Goal: Information Seeking & Learning: Learn about a topic

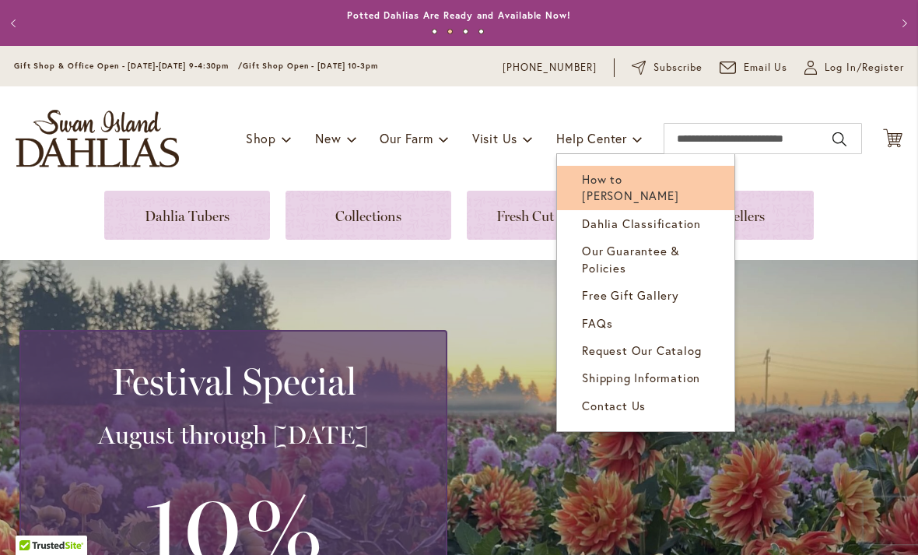
click at [665, 177] on span "How to [PERSON_NAME]" at bounding box center [630, 187] width 96 height 32
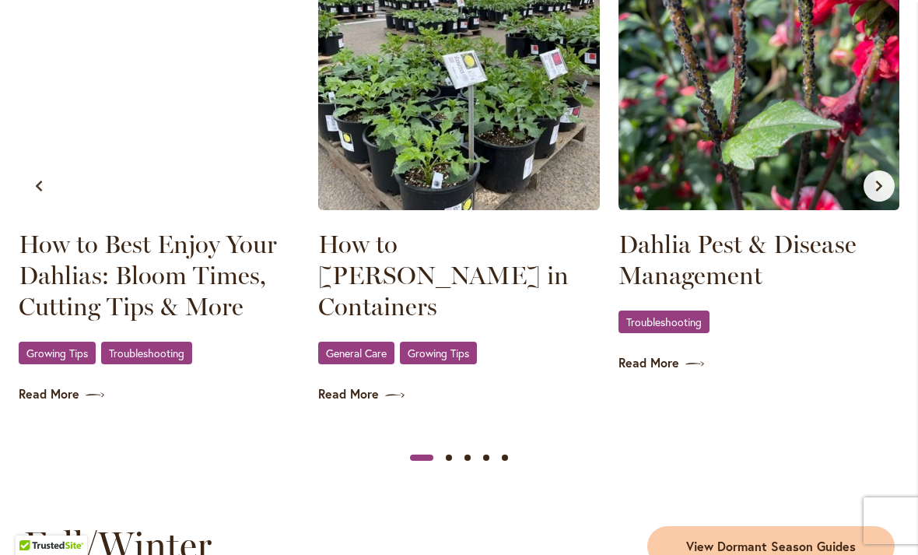
scroll to position [1659, 0]
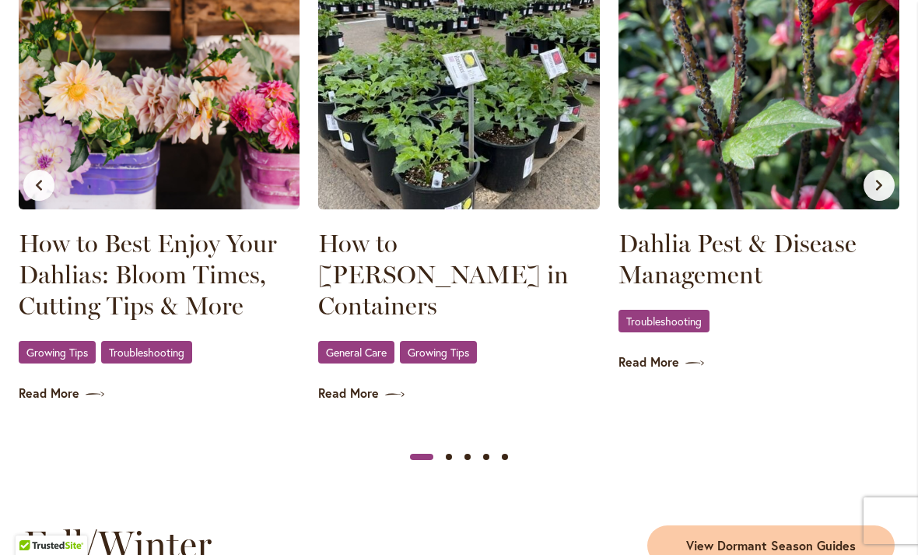
click at [767, 321] on div "Troubleshooting" at bounding box center [759, 322] width 281 height 26
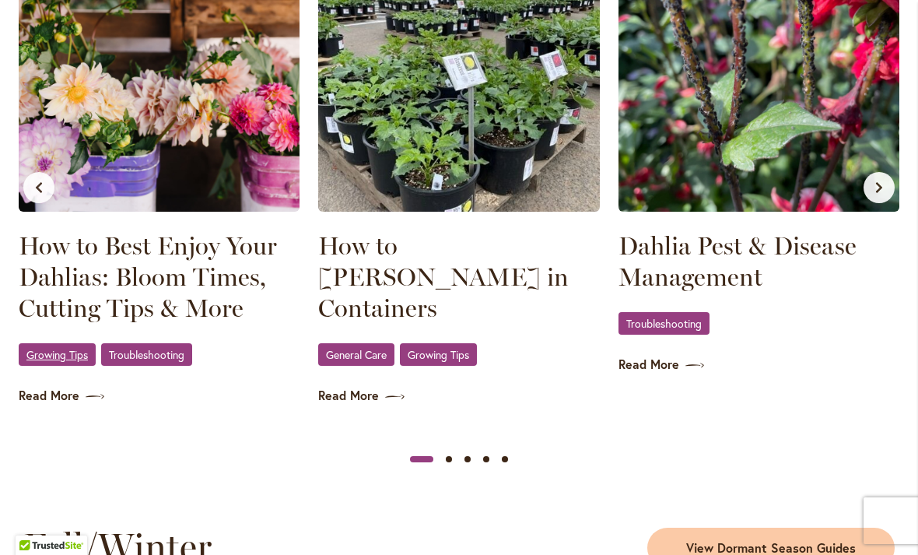
click at [61, 352] on span "Growing Tips" at bounding box center [56, 354] width 61 height 10
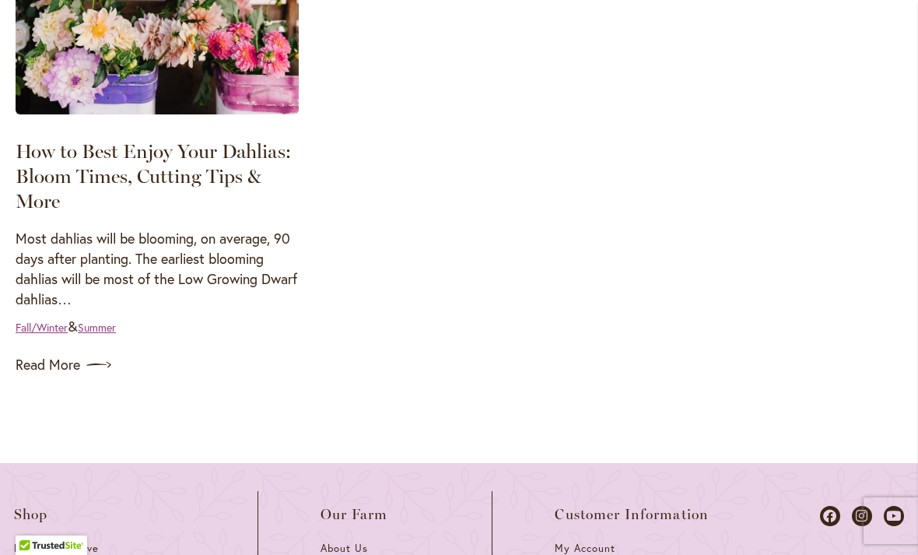
scroll to position [1901, 0]
click at [107, 319] on link "Summer" at bounding box center [97, 326] width 38 height 15
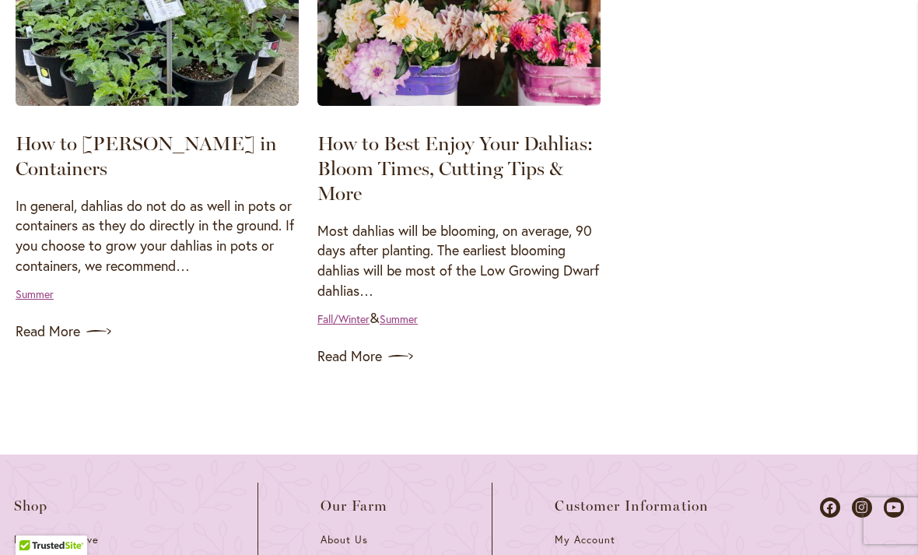
scroll to position [1413, 0]
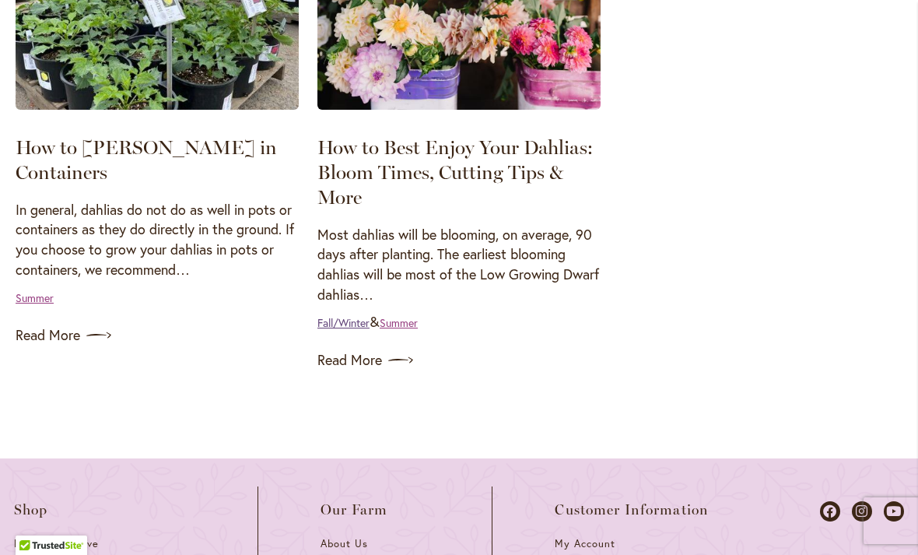
click at [340, 315] on link "Fall/Winter" at bounding box center [343, 322] width 52 height 15
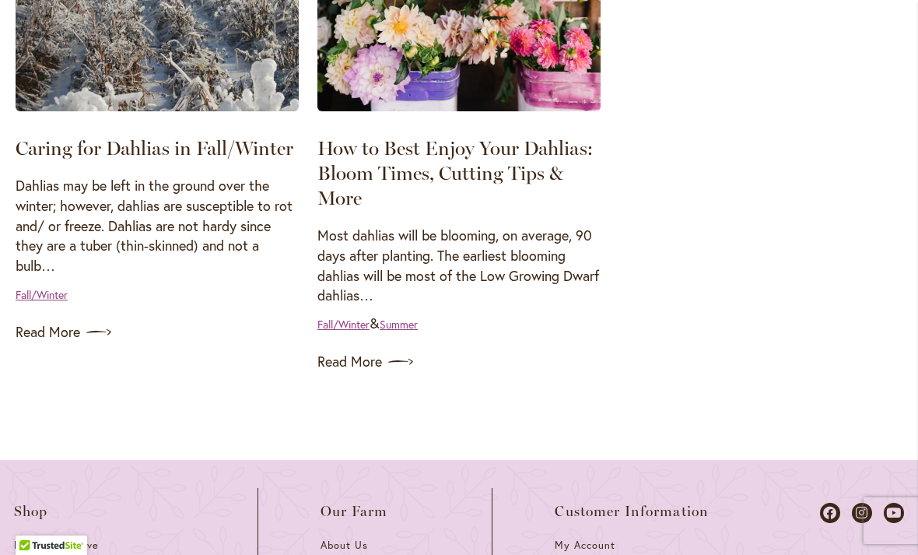
scroll to position [425, 0]
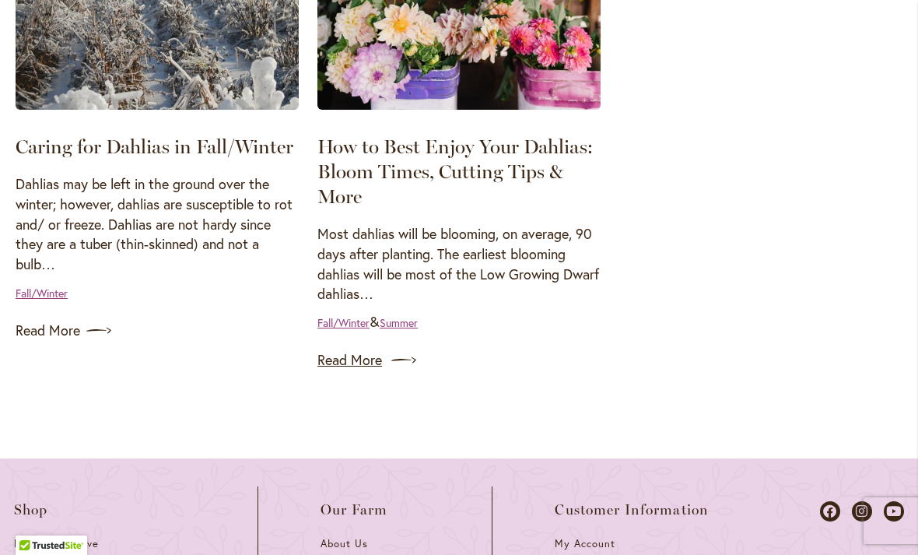
click at [341, 356] on link "Read More" at bounding box center [458, 360] width 283 height 25
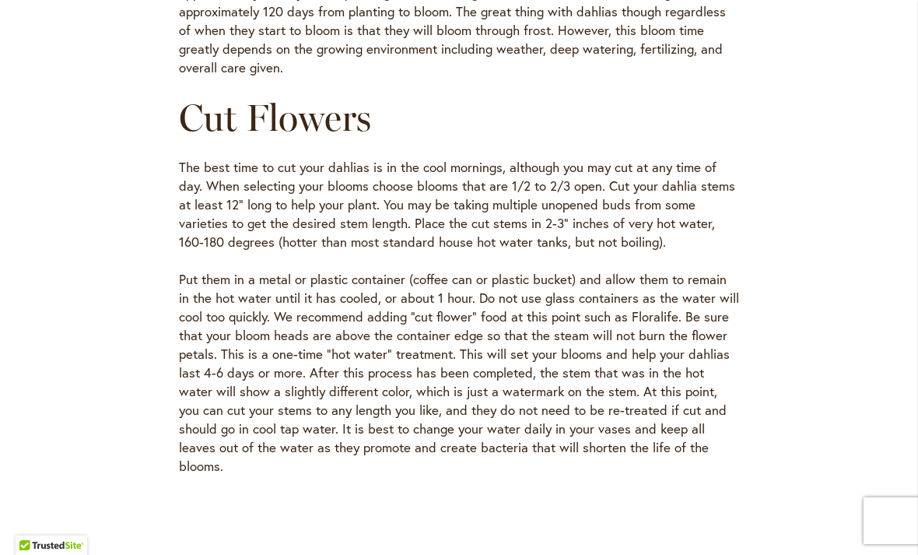
scroll to position [723, 0]
